Goal: Task Accomplishment & Management: Use online tool/utility

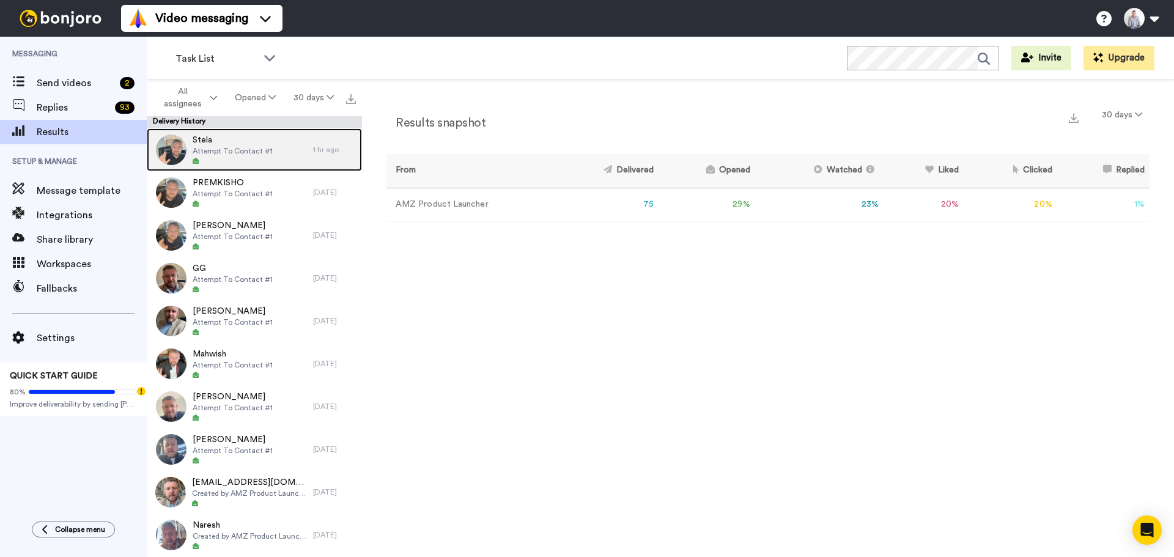
click at [246, 137] on span "Stela" at bounding box center [233, 140] width 80 height 12
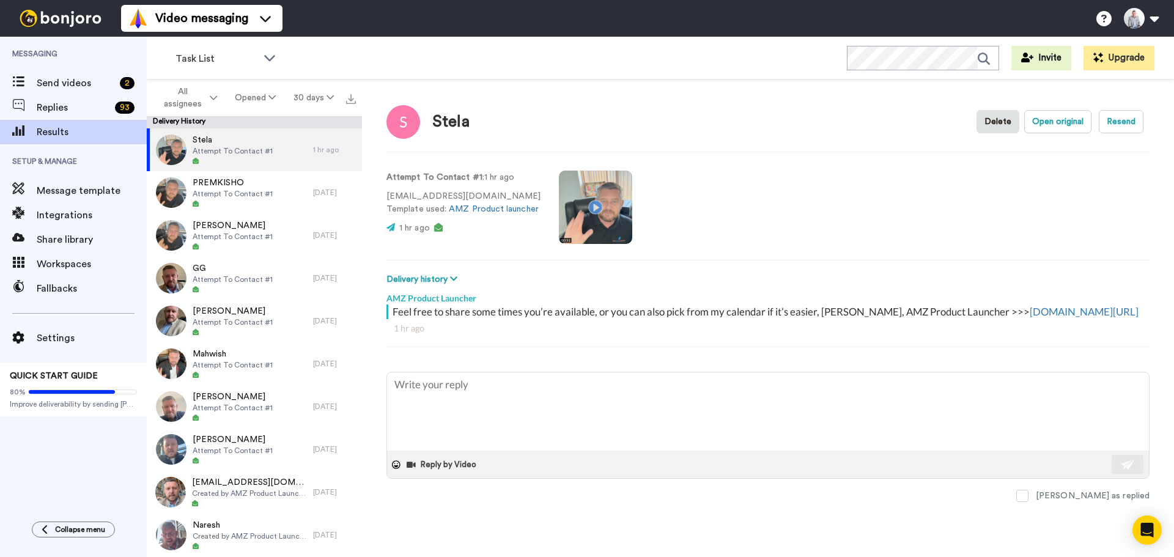
type textarea "x"
click at [90, 82] on span "Send videos" at bounding box center [76, 83] width 78 height 15
